Goal: Find specific page/section: Find specific page/section

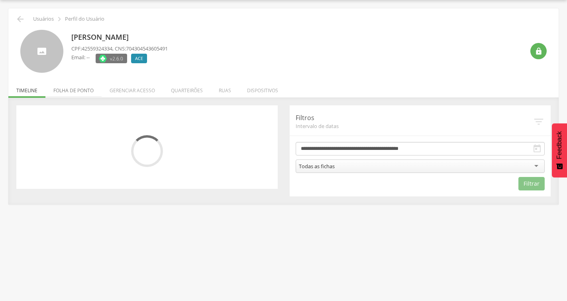
scroll to position [24, 0]
click at [85, 93] on li "Folha de ponto" at bounding box center [73, 88] width 56 height 19
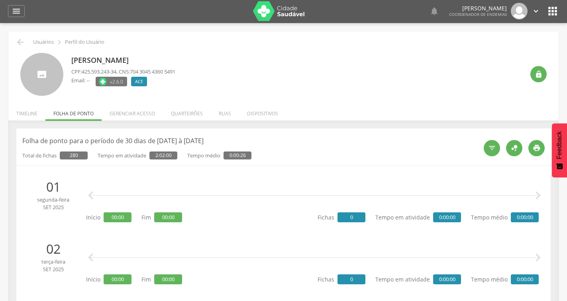
scroll to position [0, 0]
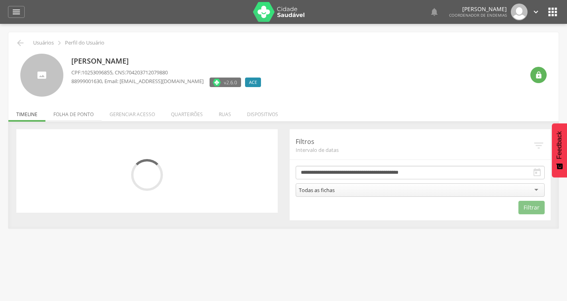
click at [88, 114] on li "Folha de ponto" at bounding box center [73, 112] width 56 height 19
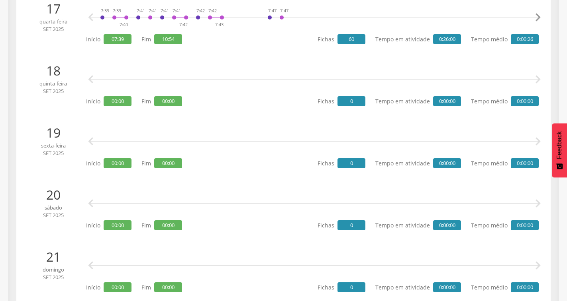
scroll to position [1099, 0]
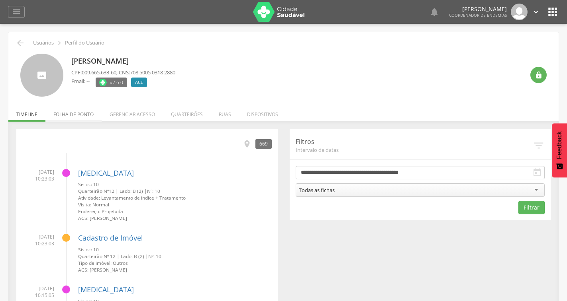
click at [72, 114] on li "Folha de ponto" at bounding box center [73, 112] width 56 height 19
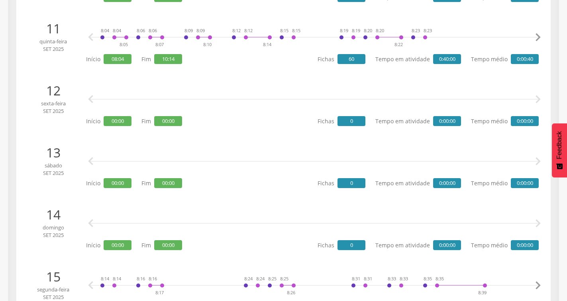
scroll to position [462, 0]
